Goal: Task Accomplishment & Management: Complete application form

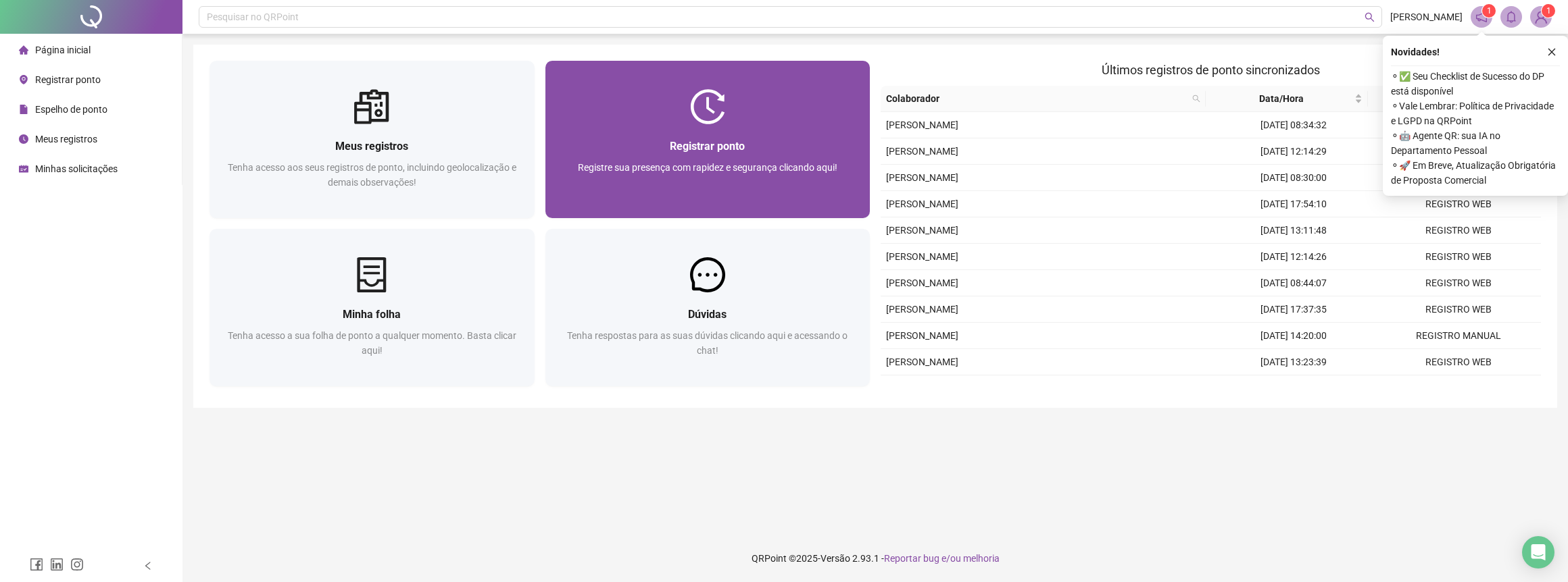
click at [761, 122] on div at bounding box center [708, 107] width 325 height 35
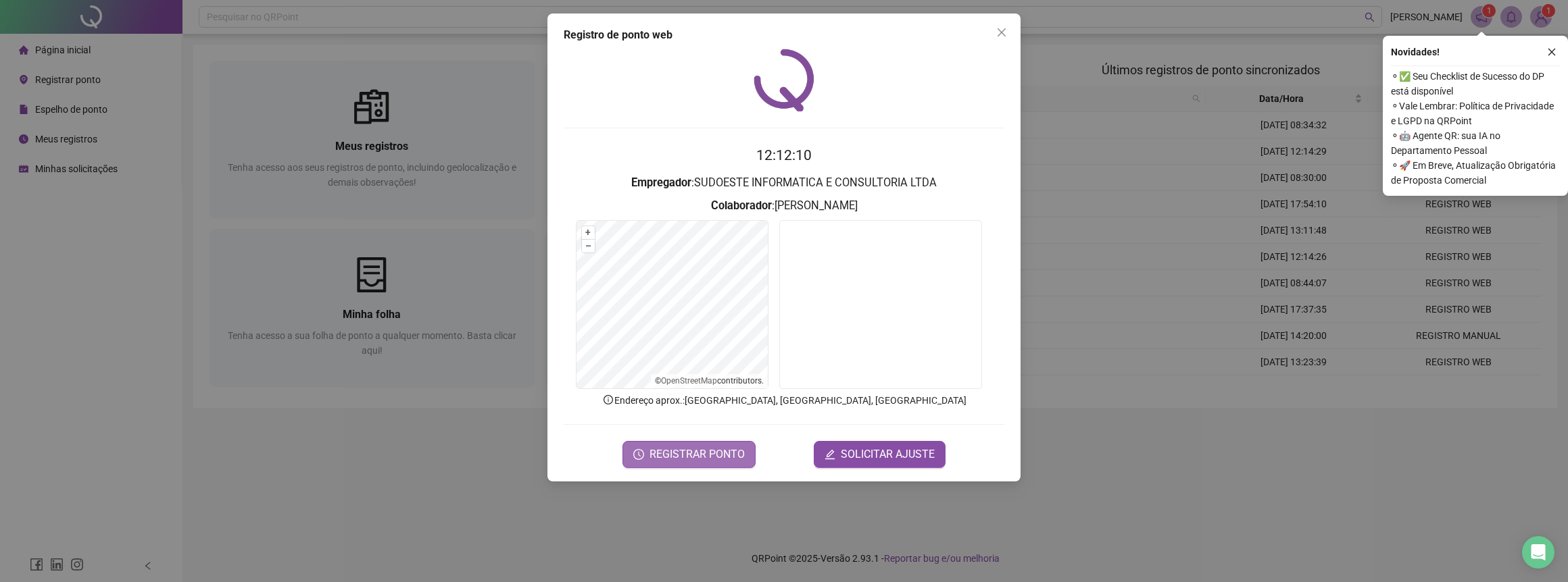
click at [704, 449] on span "REGISTRAR PONTO" at bounding box center [697, 455] width 95 height 16
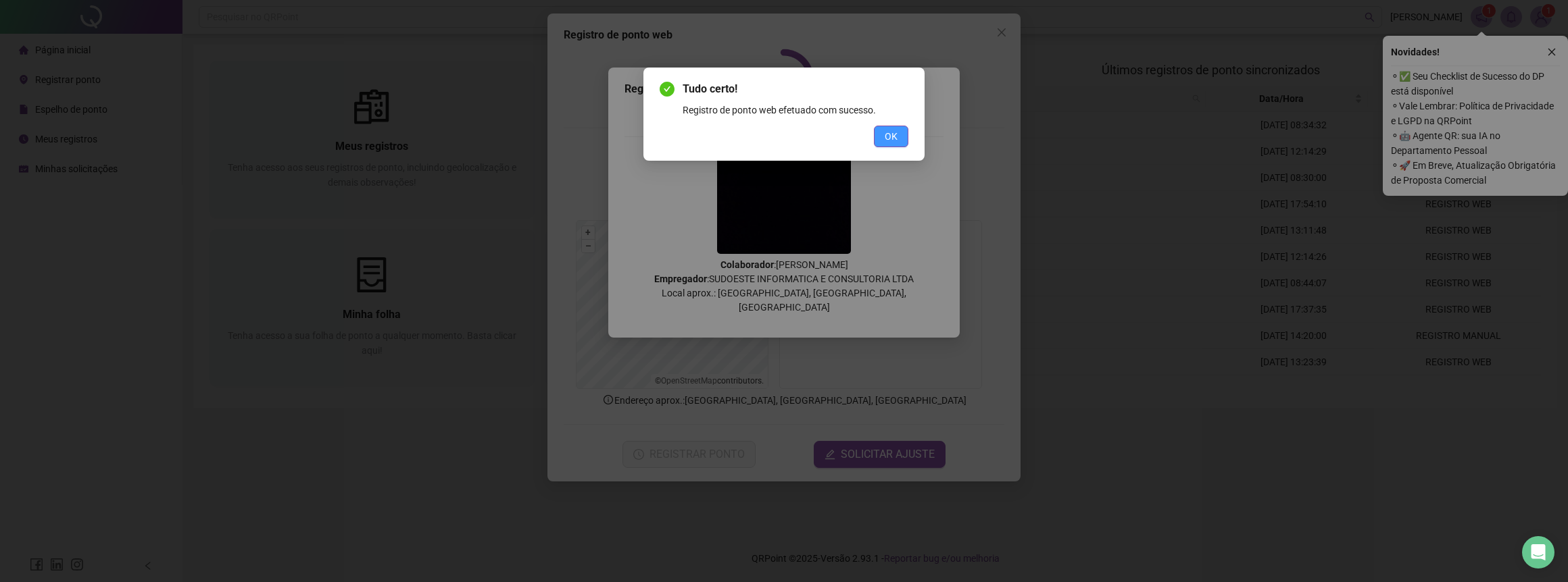
click at [885, 138] on span "OK" at bounding box center [890, 137] width 13 height 15
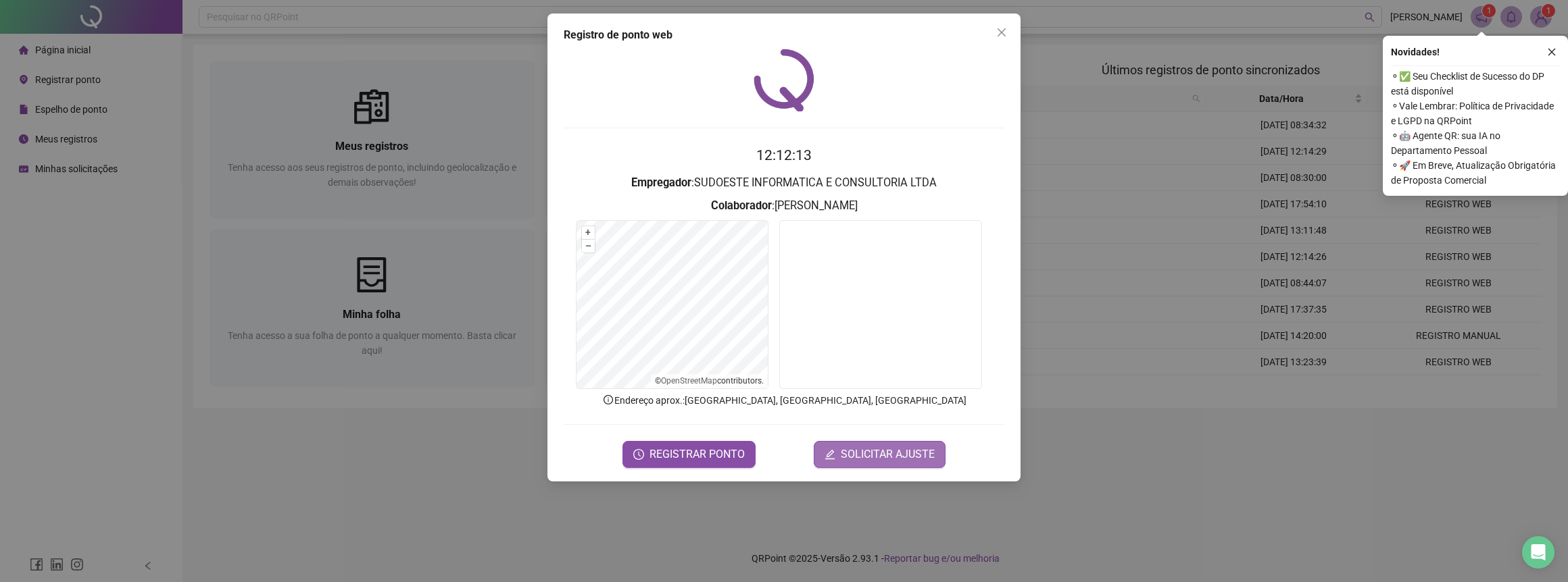
click at [869, 455] on span "SOLICITAR AJUSTE" at bounding box center [888, 455] width 94 height 16
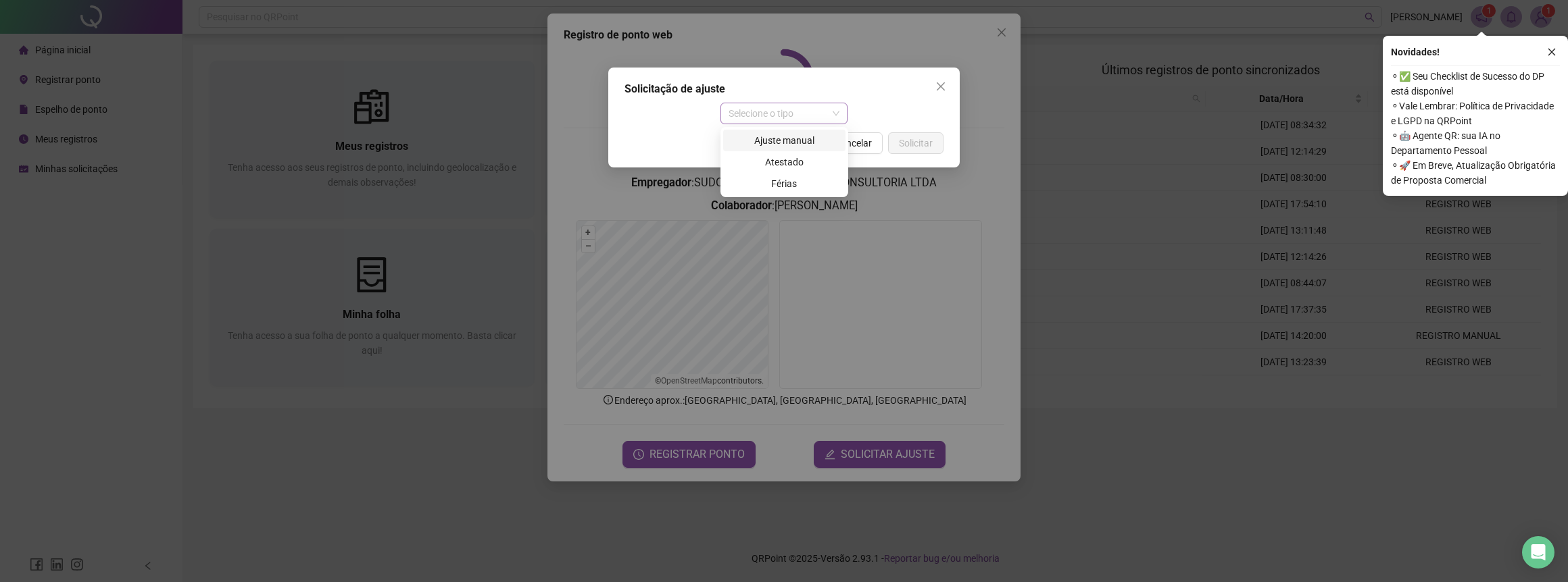
click at [773, 112] on span "Selecione o tipo" at bounding box center [784, 114] width 112 height 20
click at [765, 132] on div "Ajuste manual" at bounding box center [784, 141] width 122 height 22
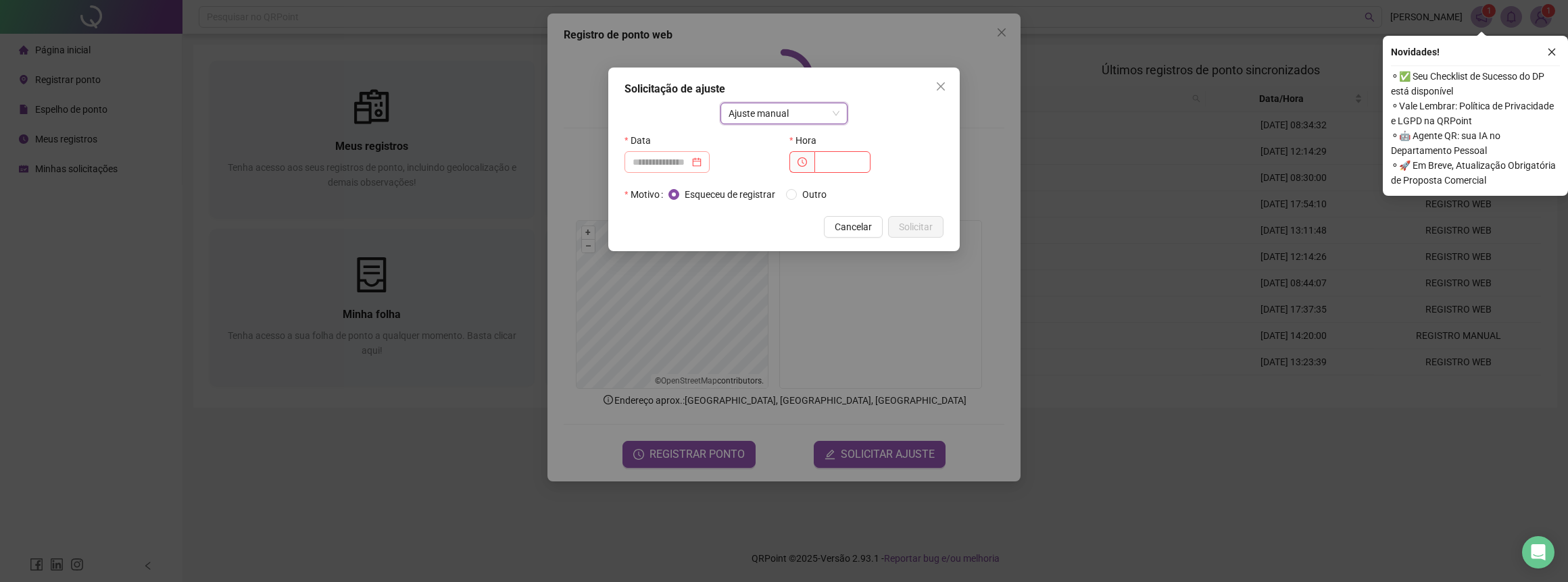
click at [710, 161] on div at bounding box center [667, 162] width 85 height 22
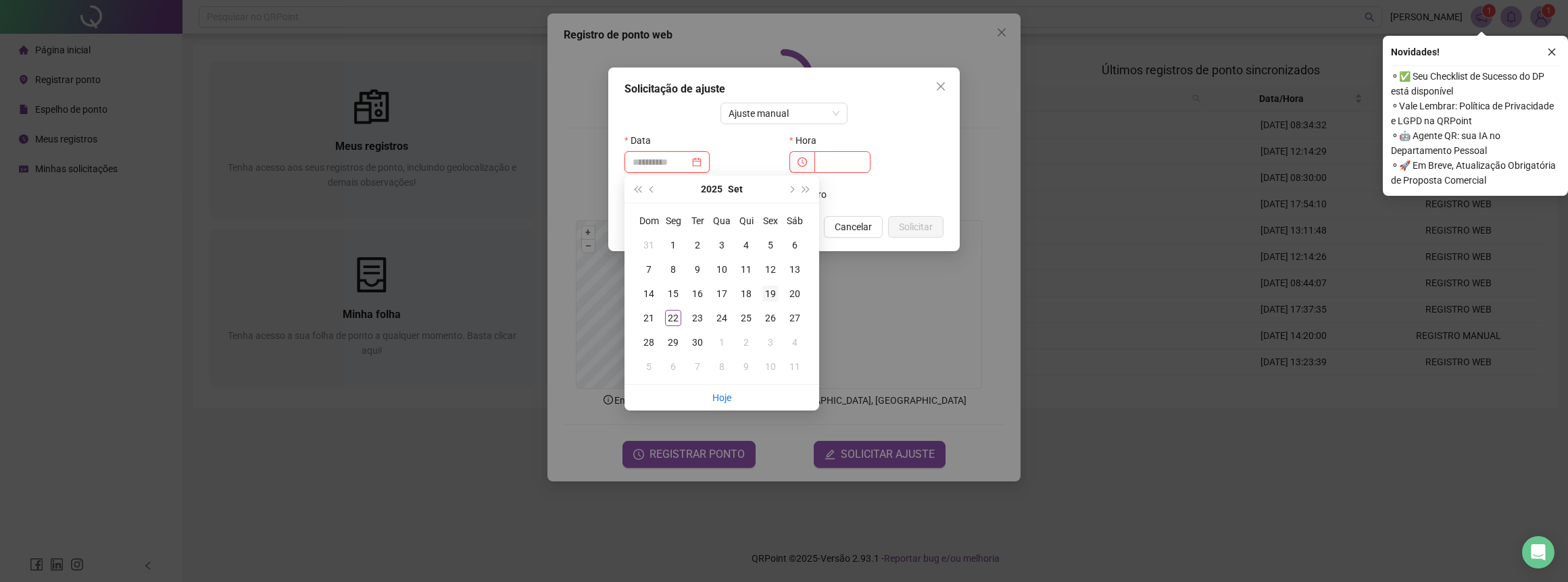
type input "**********"
click at [767, 292] on div "19" at bounding box center [771, 294] width 16 height 16
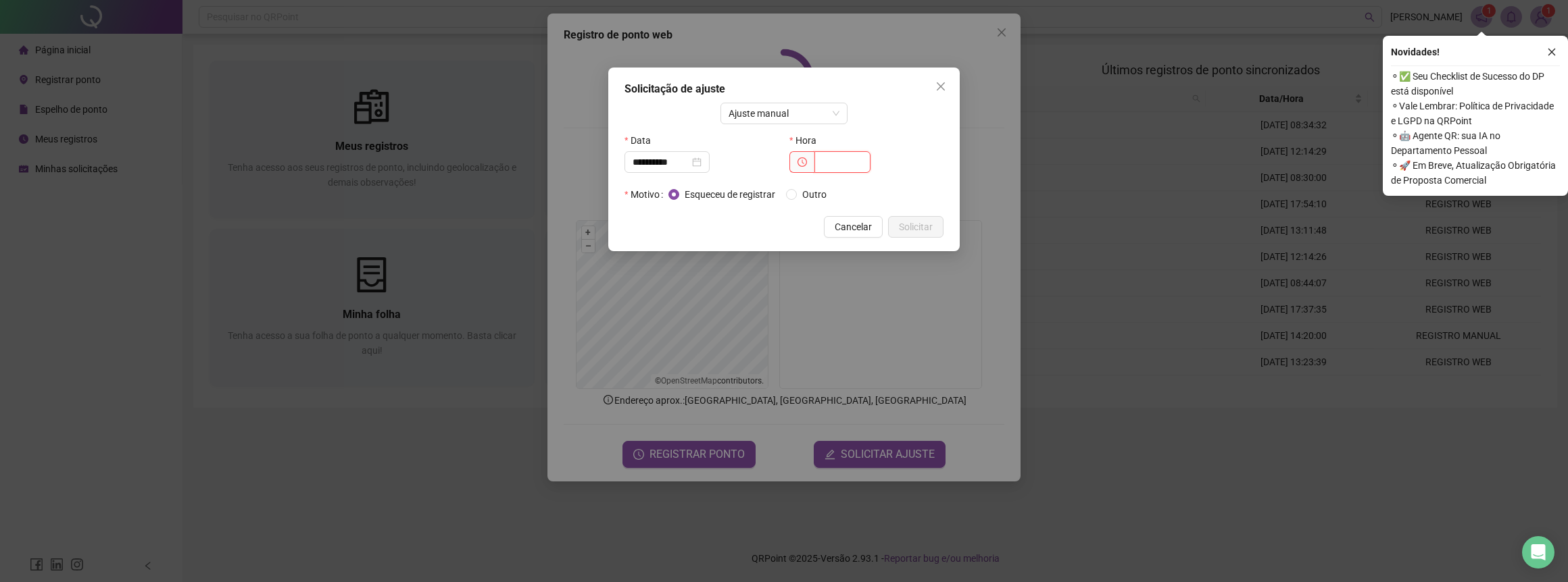
click at [836, 160] on input "text" at bounding box center [842, 162] width 56 height 22
type input "*****"
click at [918, 220] on span "Solicitar" at bounding box center [916, 227] width 34 height 15
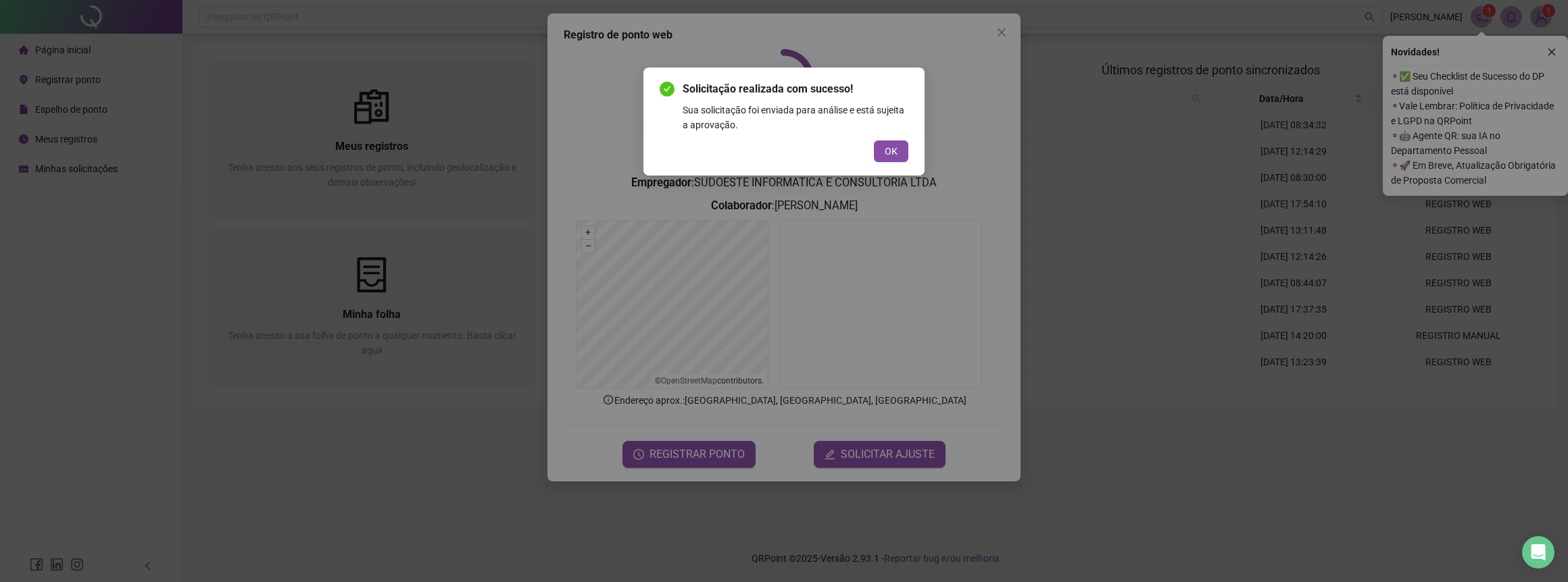
click at [893, 159] on button "OK" at bounding box center [891, 152] width 35 height 22
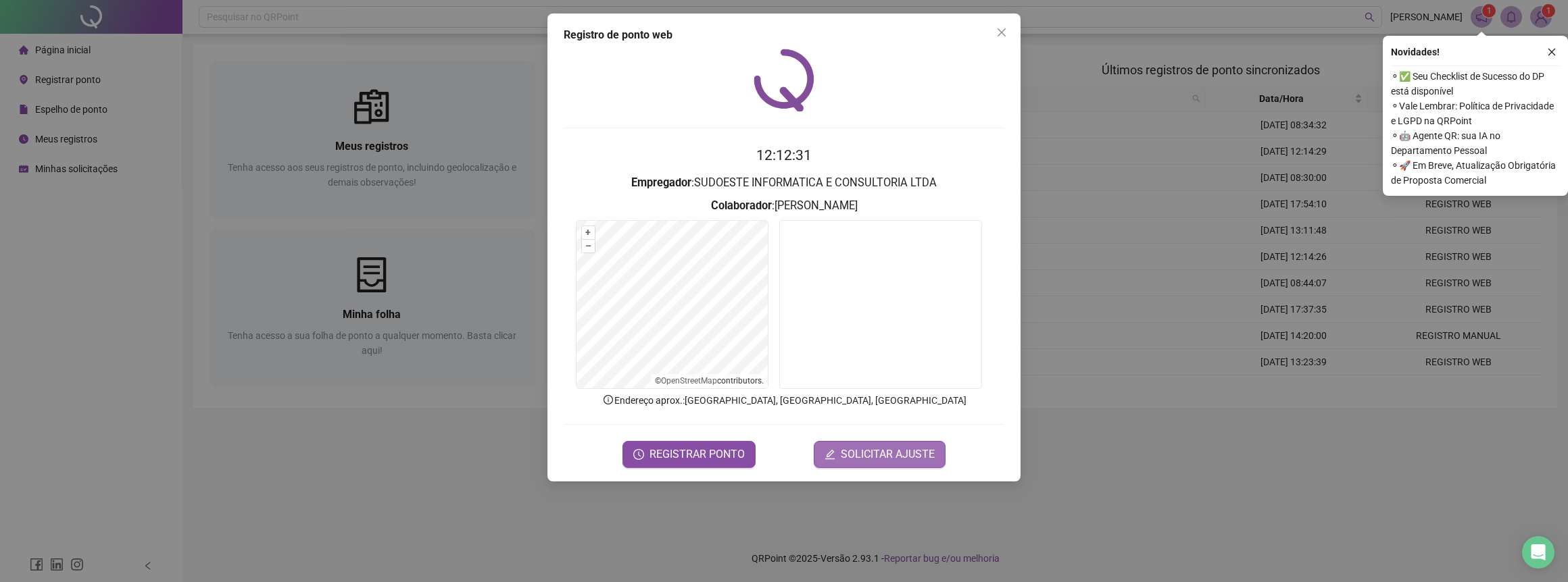
click at [869, 457] on span "SOLICITAR AJUSTE" at bounding box center [888, 455] width 94 height 16
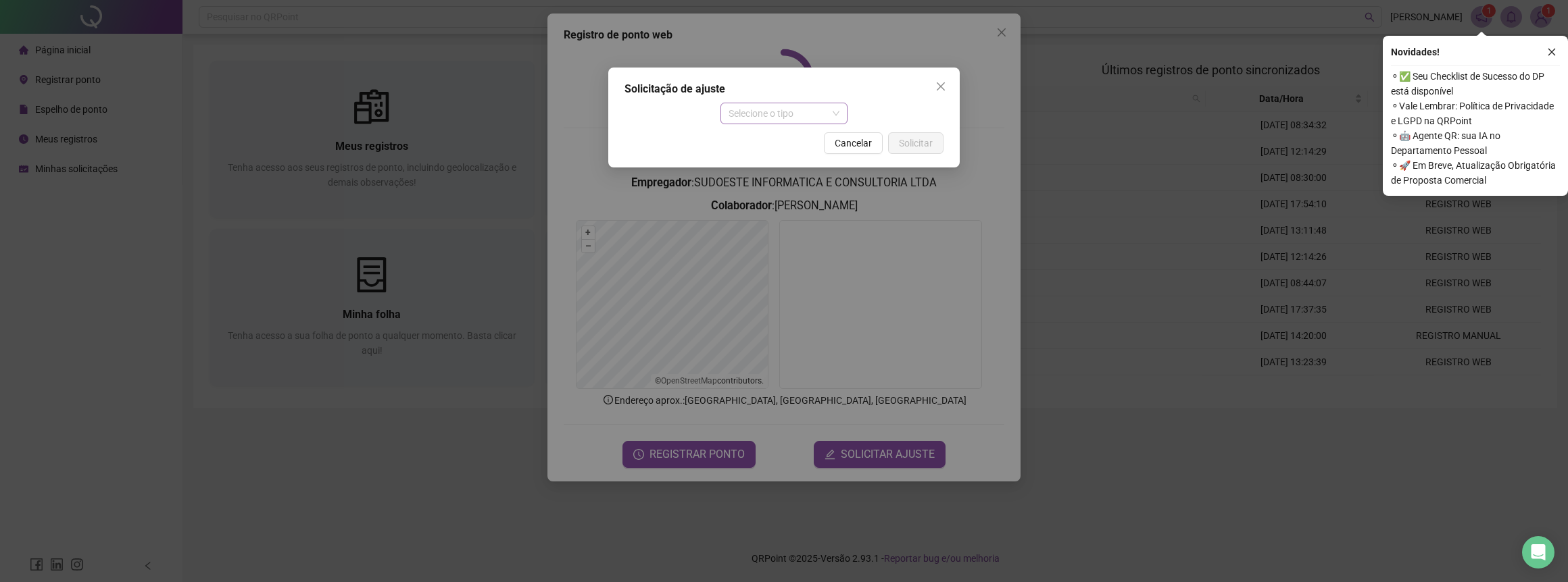
click at [793, 112] on span "Selecione o tipo" at bounding box center [784, 114] width 112 height 20
click at [805, 139] on div "Ajuste manual" at bounding box center [784, 141] width 106 height 15
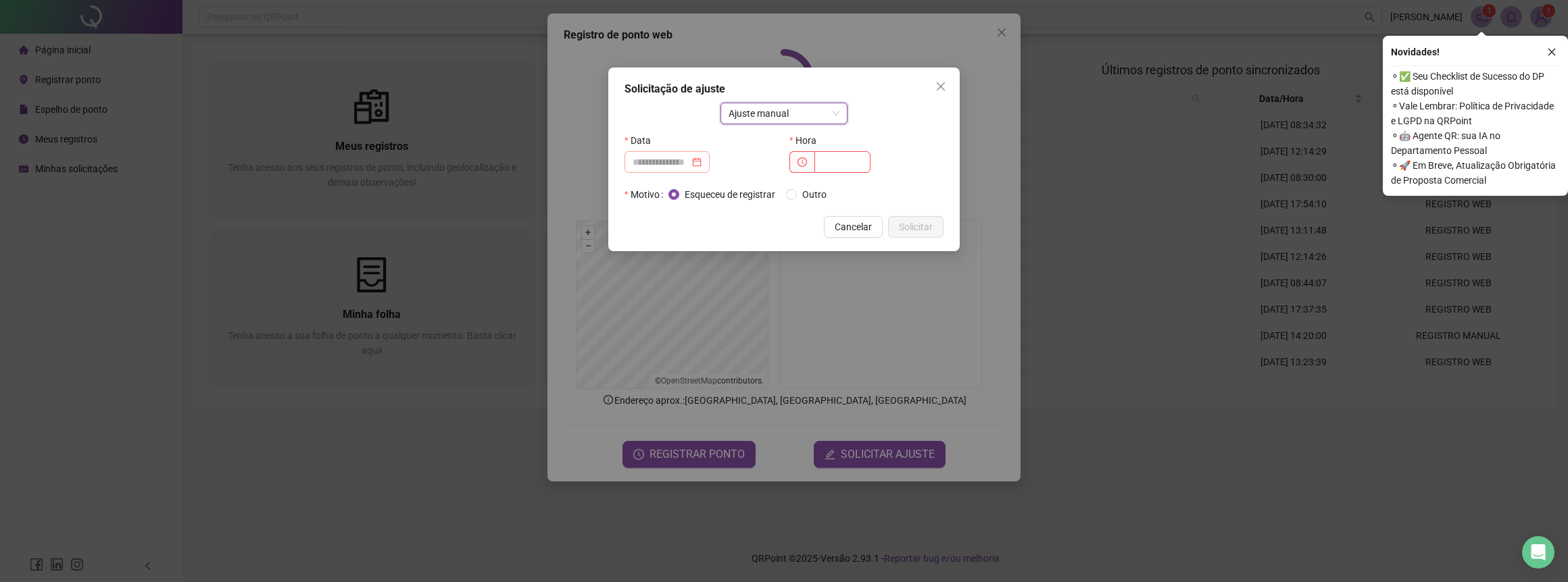
click at [701, 164] on div at bounding box center [667, 162] width 69 height 15
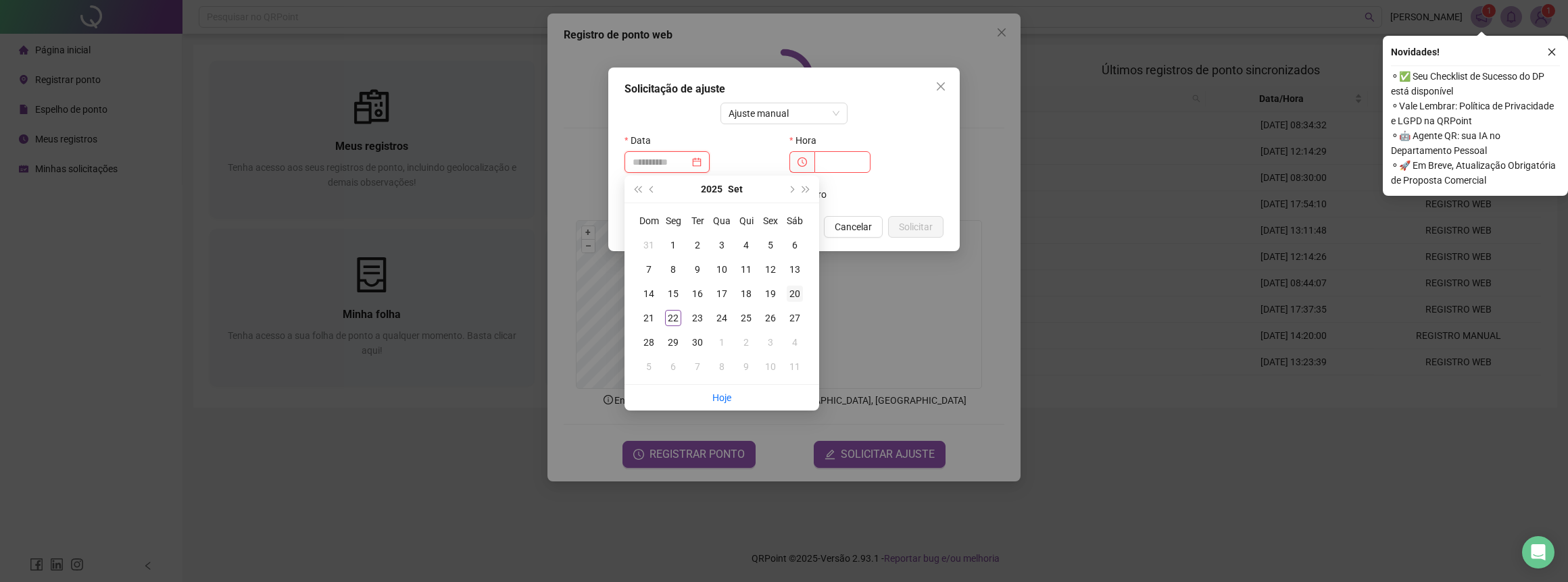
type input "**********"
click at [773, 293] on div "19" at bounding box center [771, 294] width 16 height 16
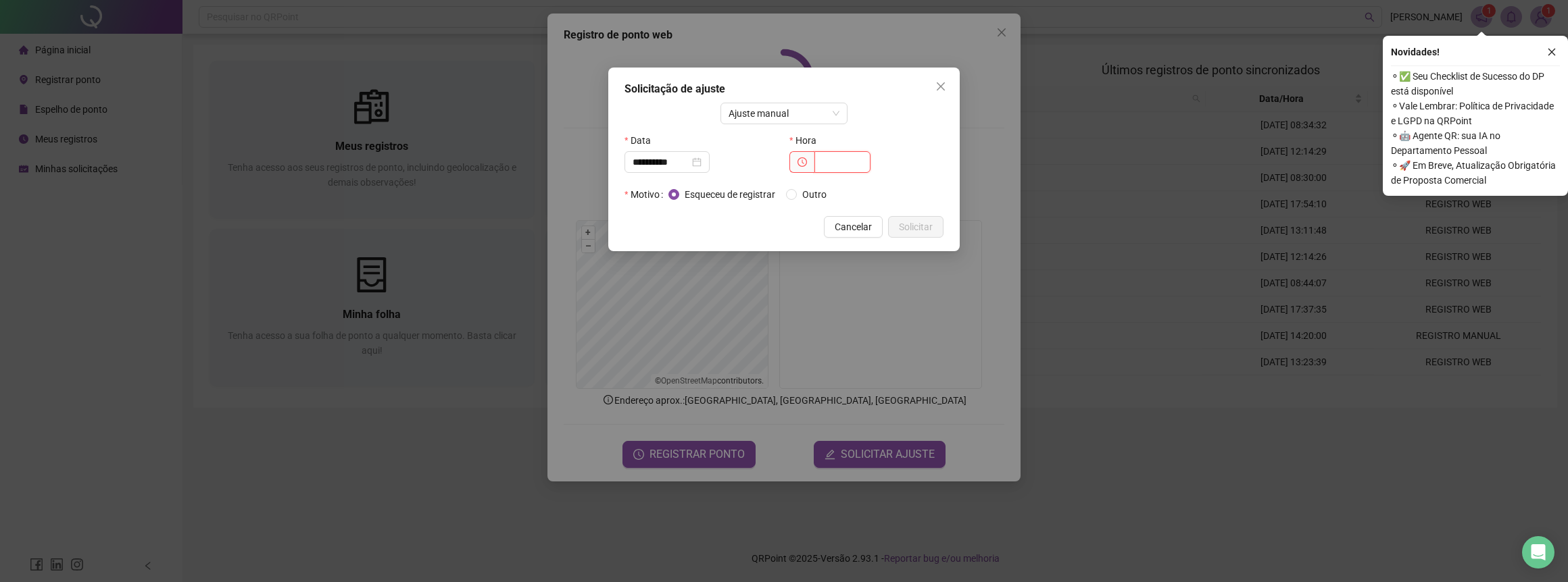
click at [854, 158] on input "text" at bounding box center [842, 162] width 56 height 22
type input "*****"
click at [920, 227] on span "Solicitar" at bounding box center [916, 227] width 34 height 15
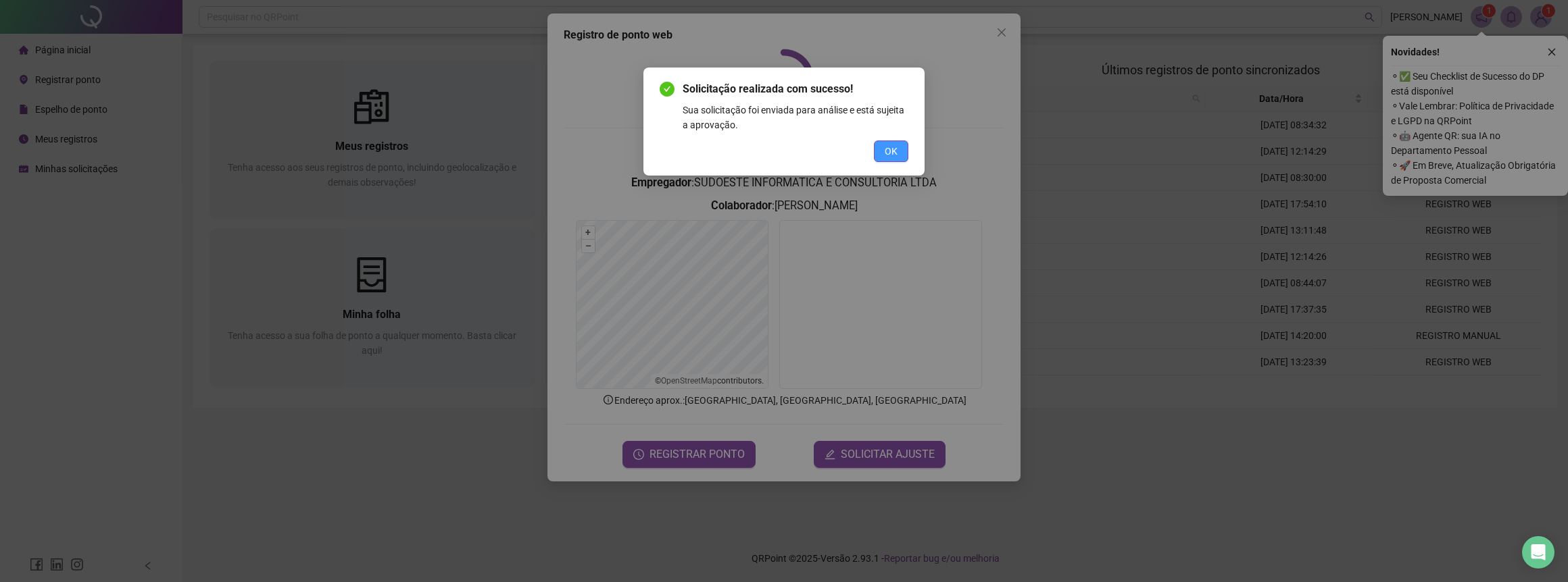
click at [890, 153] on span "OK" at bounding box center [890, 152] width 13 height 15
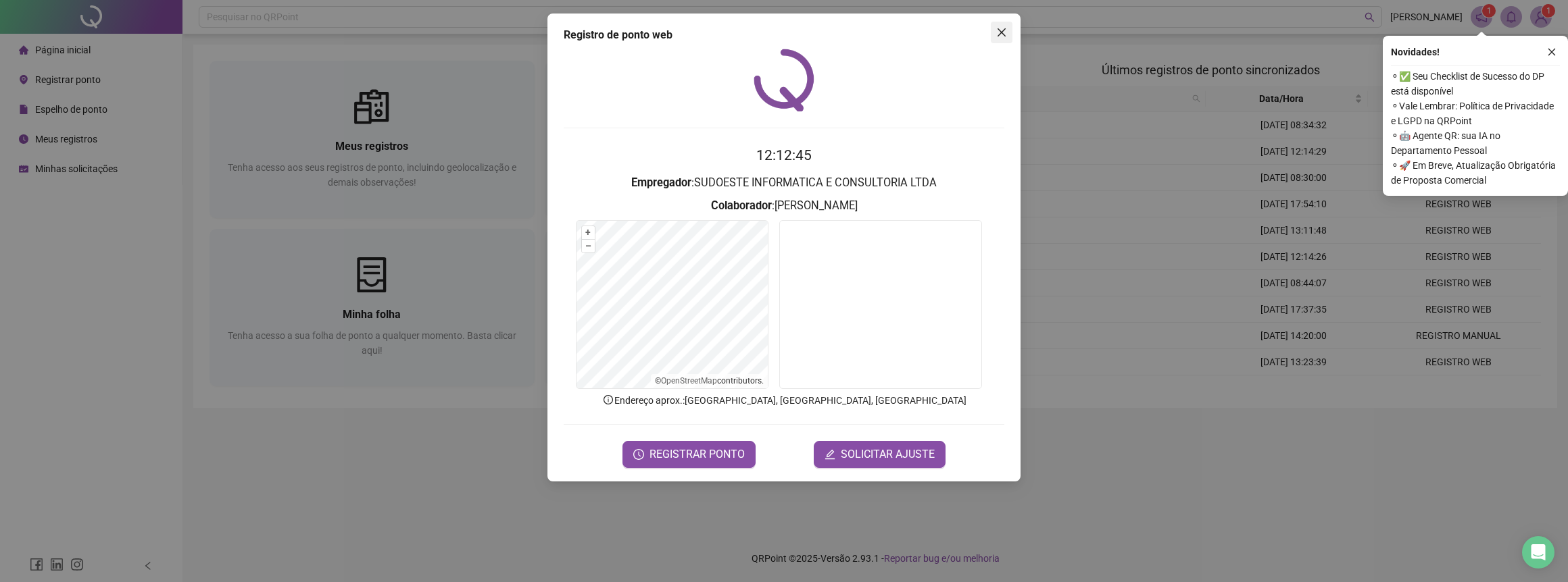
click at [997, 38] on button "Close" at bounding box center [1001, 33] width 22 height 22
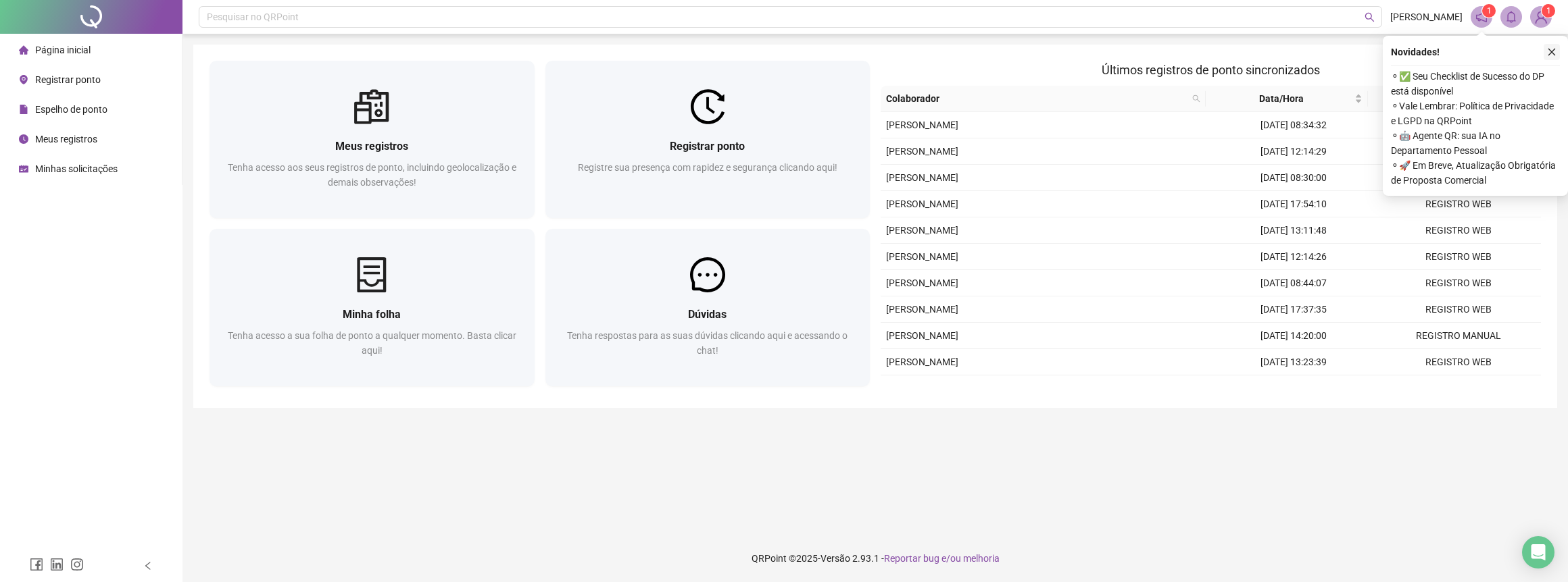
click at [1552, 52] on icon "close" at bounding box center [1552, 52] width 7 height 7
